Goal: Task Accomplishment & Management: Use online tool/utility

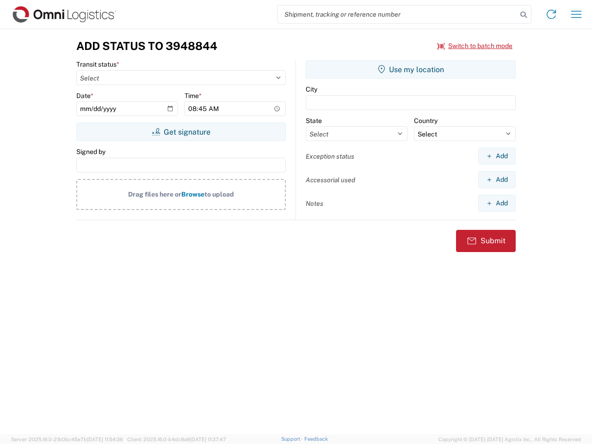
click at [397, 14] on input "search" at bounding box center [398, 15] width 240 height 18
click at [524, 15] on icon at bounding box center [523, 14] width 13 height 13
click at [552, 14] on icon at bounding box center [551, 14] width 15 height 15
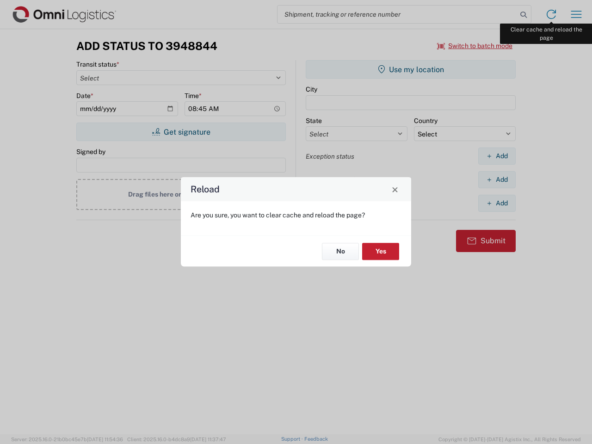
click at [577, 14] on div "Reload Are you sure, you want to clear cache and reload the page? No Yes" at bounding box center [296, 222] width 592 height 444
click at [475, 46] on div "Reload Are you sure, you want to clear cache and reload the page? No Yes" at bounding box center [296, 222] width 592 height 444
click at [181, 132] on div "Reload Are you sure, you want to clear cache and reload the page? No Yes" at bounding box center [296, 222] width 592 height 444
click at [411, 69] on div "Reload Are you sure, you want to clear cache and reload the page? No Yes" at bounding box center [296, 222] width 592 height 444
click at [497, 156] on div "Reload Are you sure, you want to clear cache and reload the page? No Yes" at bounding box center [296, 222] width 592 height 444
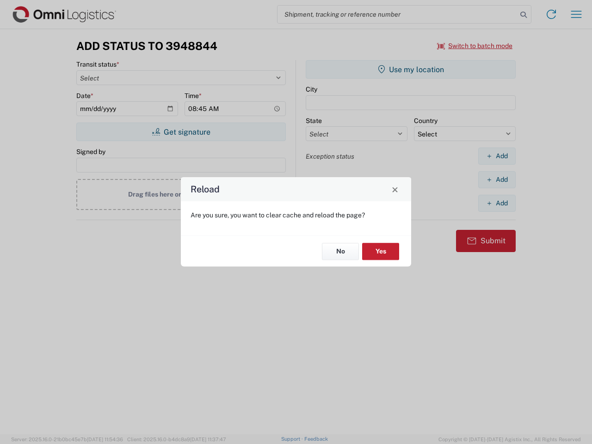
click at [497, 180] on div "Reload Are you sure, you want to clear cache and reload the page? No Yes" at bounding box center [296, 222] width 592 height 444
click at [497, 203] on div "Reload Are you sure, you want to clear cache and reload the page? No Yes" at bounding box center [296, 222] width 592 height 444
